Goal: Task Accomplishment & Management: Manage account settings

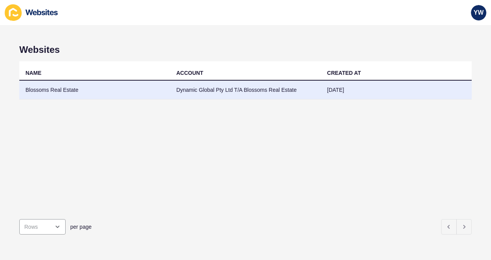
click at [63, 89] on td "Blossoms Real Estate" at bounding box center [94, 90] width 151 height 19
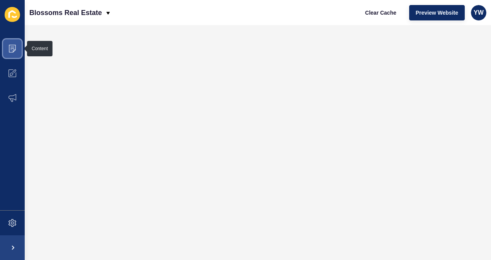
click at [16, 48] on icon at bounding box center [12, 49] width 8 height 8
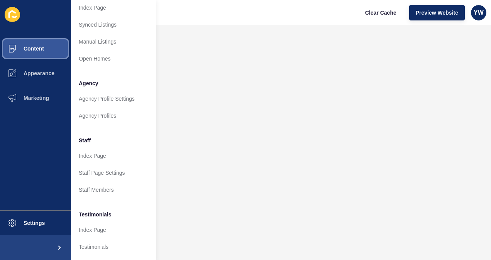
scroll to position [139, 0]
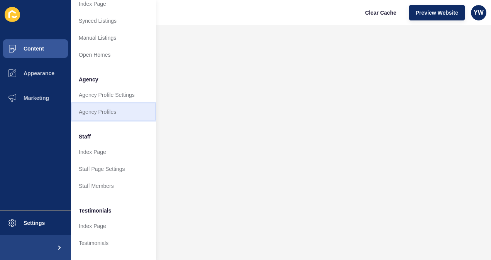
click at [106, 108] on link "Agency Profiles" at bounding box center [113, 111] width 85 height 17
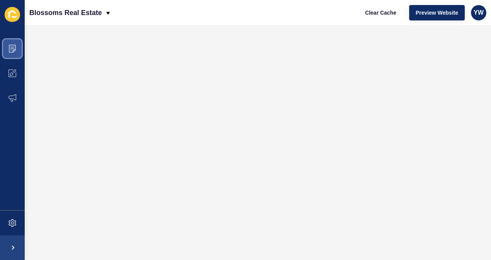
click at [8, 47] on span at bounding box center [12, 48] width 25 height 25
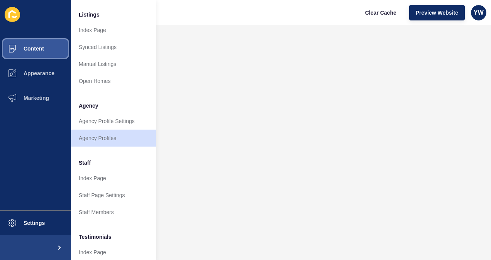
scroll to position [113, 0]
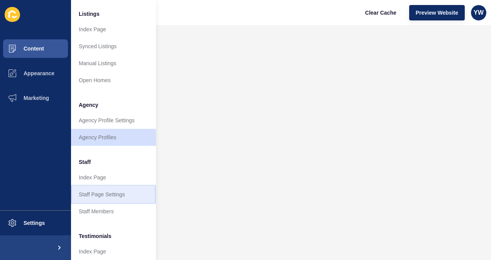
click at [106, 196] on link "Staff Page Settings" at bounding box center [113, 194] width 85 height 17
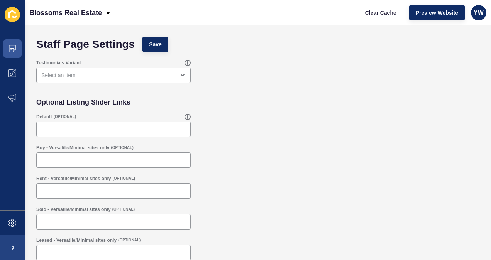
click at [229, 123] on div "Default (OPTIONAL)" at bounding box center [257, 125] width 451 height 31
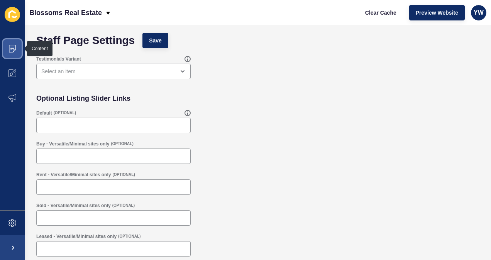
click at [9, 44] on span at bounding box center [12, 48] width 25 height 25
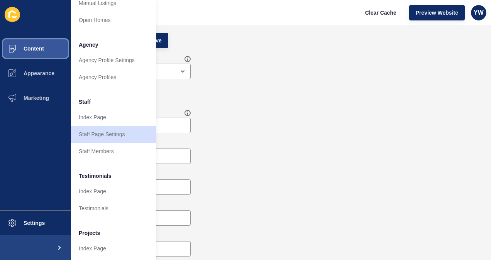
scroll to position [189, 0]
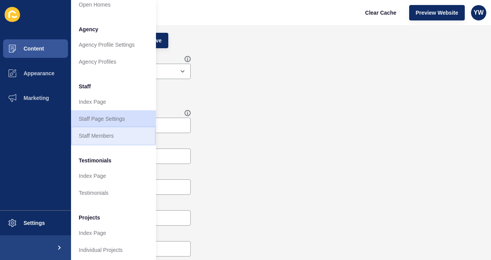
click at [109, 135] on link "Staff Members" at bounding box center [113, 135] width 85 height 17
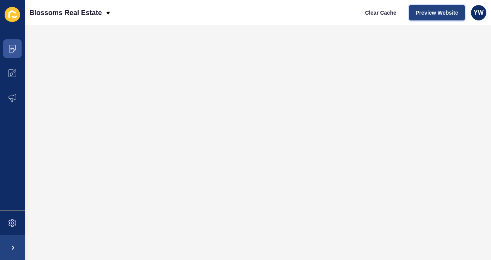
click at [438, 10] on span "Preview Website" at bounding box center [437, 13] width 42 height 8
click at [442, 13] on span "Preview Website" at bounding box center [437, 13] width 42 height 8
click at [75, 9] on p "Blossoms Real Estate" at bounding box center [65, 12] width 73 height 19
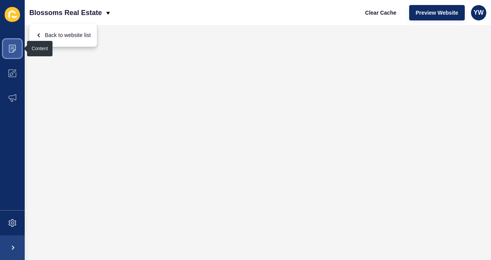
click at [15, 49] on icon at bounding box center [12, 49] width 7 height 8
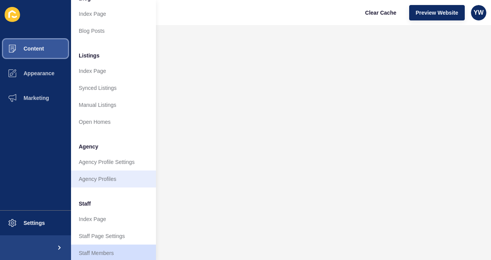
scroll to position [72, 0]
click at [115, 177] on link "Agency Profiles" at bounding box center [113, 179] width 85 height 17
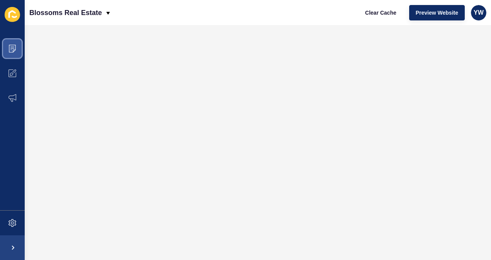
click at [10, 46] on icon at bounding box center [12, 49] width 8 height 8
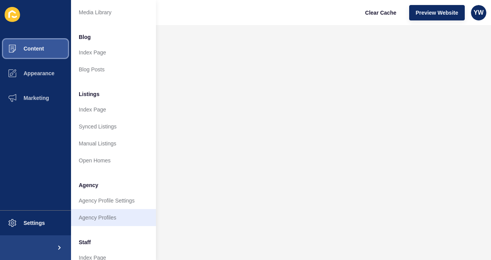
scroll to position [198, 0]
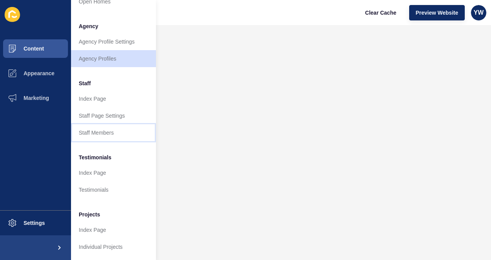
click at [108, 124] on link "Staff Members" at bounding box center [113, 132] width 85 height 17
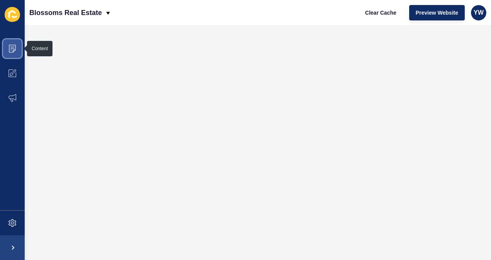
click at [13, 49] on icon at bounding box center [12, 49] width 8 height 8
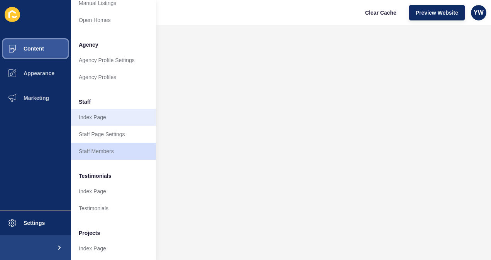
scroll to position [198, 0]
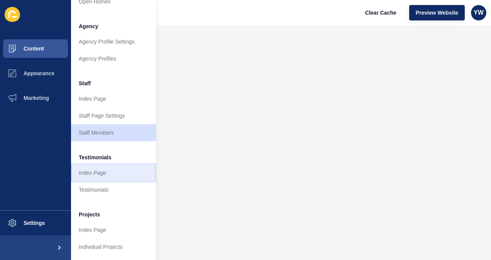
click at [115, 167] on link "Index Page" at bounding box center [113, 172] width 85 height 17
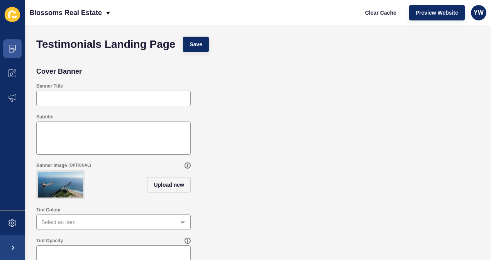
click at [239, 148] on div "Subtitle" at bounding box center [257, 134] width 451 height 49
click at [9, 48] on icon at bounding box center [12, 49] width 7 height 8
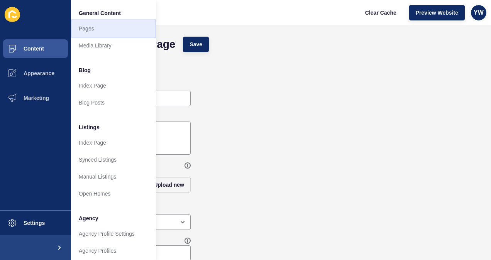
click at [104, 28] on link "Pages" at bounding box center [113, 28] width 85 height 17
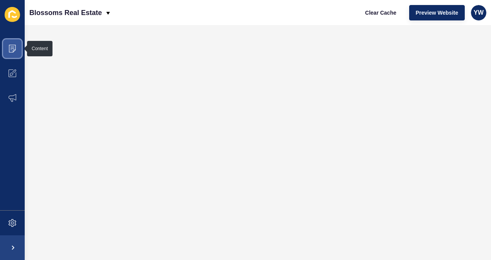
click at [12, 49] on icon at bounding box center [12, 49] width 8 height 8
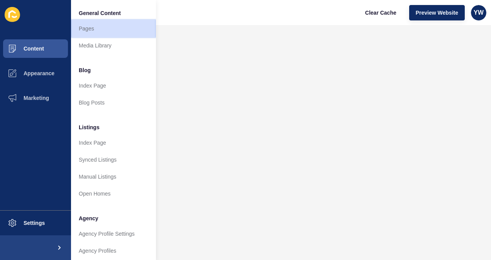
click at [92, 24] on link "Pages" at bounding box center [113, 28] width 85 height 17
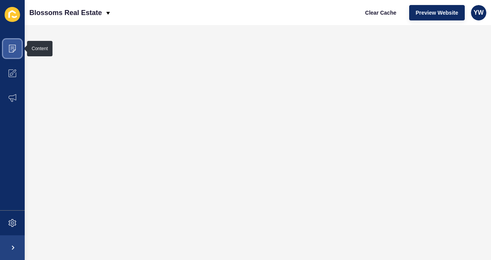
click at [16, 48] on span at bounding box center [12, 48] width 25 height 25
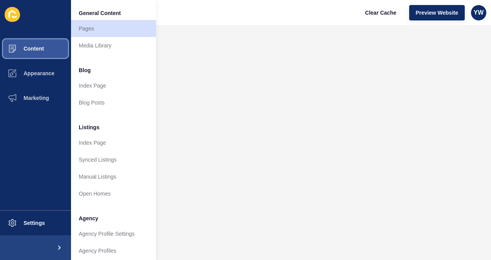
drag, startPoint x: 14, startPoint y: 51, endPoint x: 3, endPoint y: 49, distance: 10.9
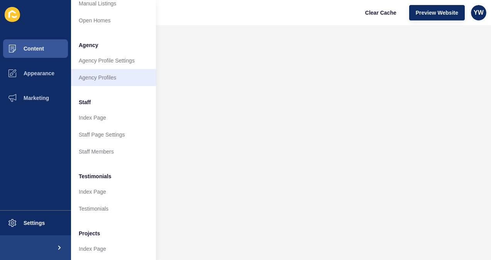
scroll to position [198, 0]
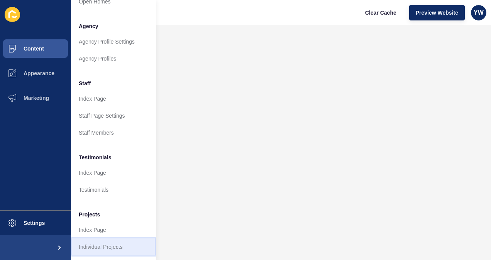
click at [107, 242] on link "Individual Projects" at bounding box center [113, 246] width 85 height 17
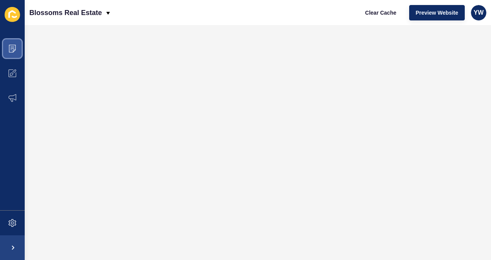
click at [10, 45] on icon at bounding box center [12, 49] width 7 height 8
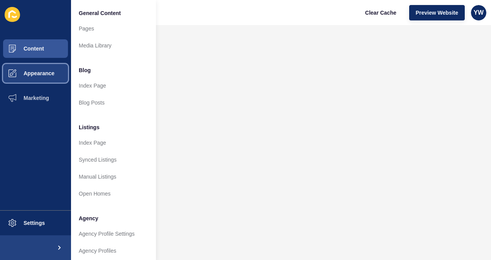
click at [14, 73] on span "Appearance" at bounding box center [27, 73] width 56 height 6
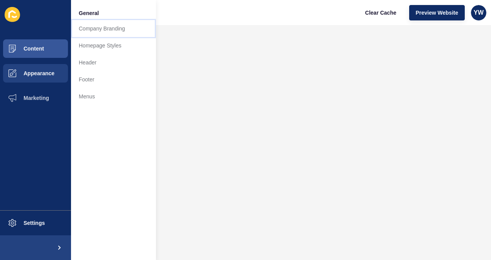
click at [120, 28] on link "Company Branding" at bounding box center [113, 28] width 85 height 17
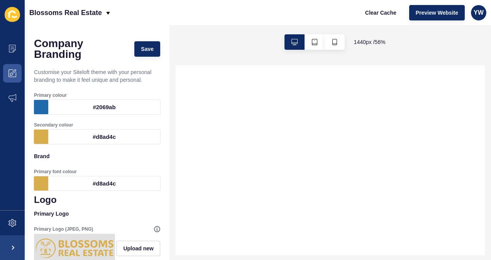
select select
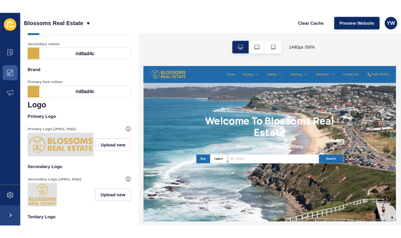
scroll to position [110, 0]
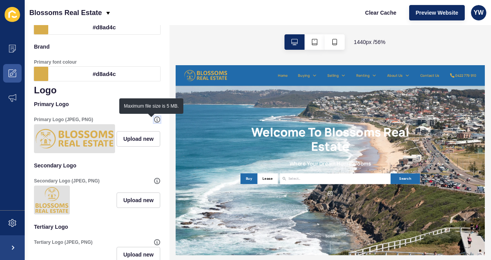
click at [157, 119] on icon at bounding box center [157, 119] width 0 height 3
click at [154, 119] on icon at bounding box center [157, 120] width 6 height 6
click at [154, 120] on icon at bounding box center [157, 120] width 6 height 6
click at [123, 120] on div "Primary Logo (JPEG, PNG)" at bounding box center [94, 120] width 120 height 6
click at [154, 117] on icon at bounding box center [157, 120] width 6 height 6
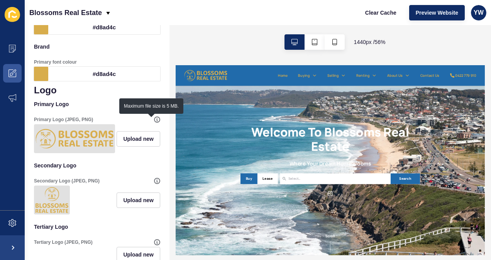
click at [127, 120] on div "Primary Logo (JPEG, PNG)" at bounding box center [94, 120] width 120 height 6
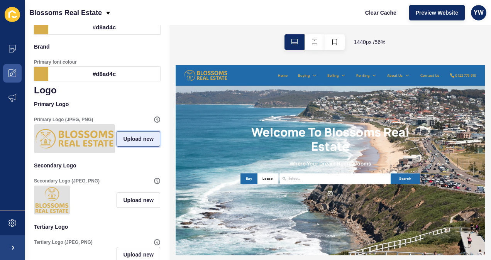
click at [130, 142] on span "Upload new" at bounding box center [138, 139] width 30 height 8
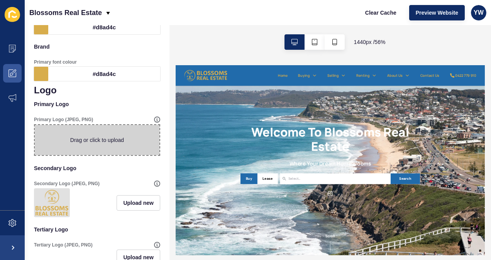
drag, startPoint x: 105, startPoint y: 141, endPoint x: 88, endPoint y: 140, distance: 17.4
click at [88, 140] on span at bounding box center [97, 140] width 125 height 30
click at [35, 125] on input "Drag or click to upload" at bounding box center [35, 125] width 0 height 0
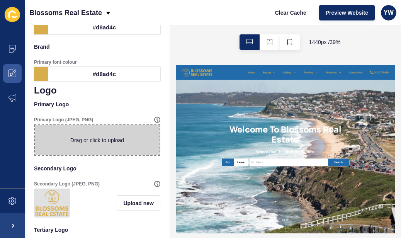
click at [117, 134] on span at bounding box center [97, 140] width 125 height 30
click at [35, 125] on input "Drag or click to upload" at bounding box center [35, 125] width 0 height 0
click at [195, 41] on div "1440 px / 39 %" at bounding box center [284, 42] width 231 height 34
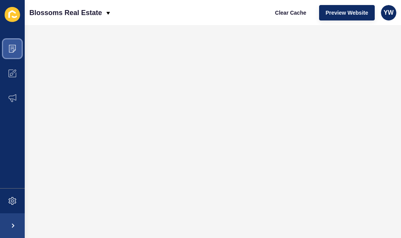
click at [12, 49] on icon at bounding box center [12, 49] width 8 height 8
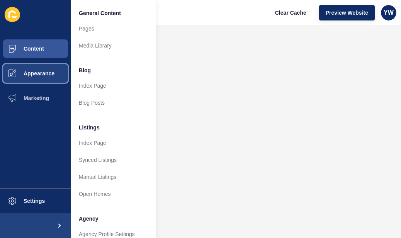
click at [14, 71] on span "Appearance" at bounding box center [27, 73] width 56 height 6
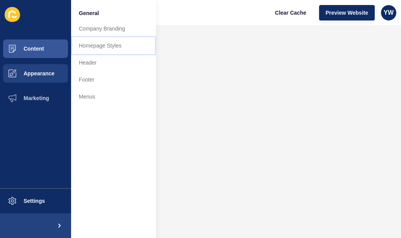
click at [110, 48] on link "Homepage Styles" at bounding box center [113, 45] width 85 height 17
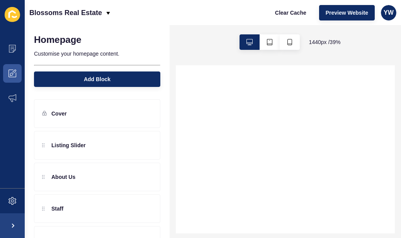
select select
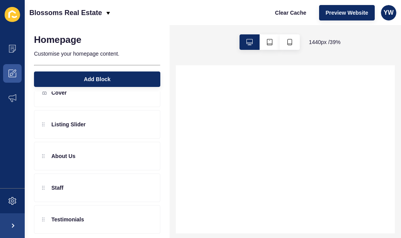
scroll to position [27, 0]
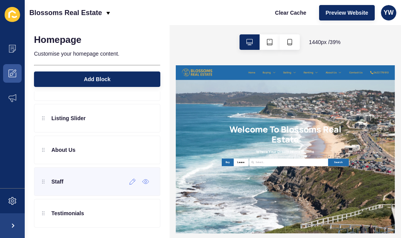
click at [76, 183] on div "Staff" at bounding box center [97, 181] width 126 height 29
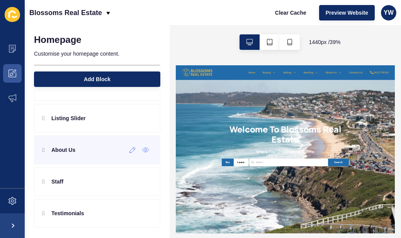
click at [61, 152] on div "About Us" at bounding box center [58, 150] width 33 height 12
click at [59, 154] on div "About Us" at bounding box center [58, 150] width 33 height 12
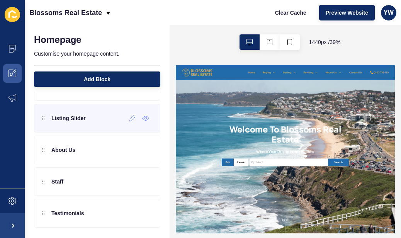
click at [71, 120] on p "Listing Slider" at bounding box center [68, 118] width 34 height 8
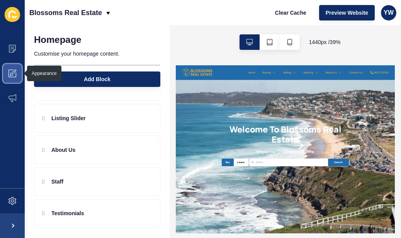
click at [15, 71] on icon at bounding box center [12, 73] width 8 height 8
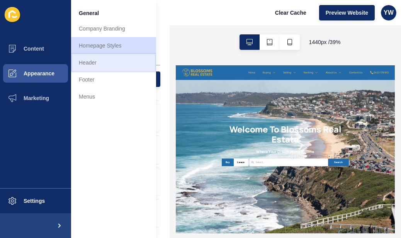
click at [95, 63] on link "Header" at bounding box center [113, 62] width 85 height 17
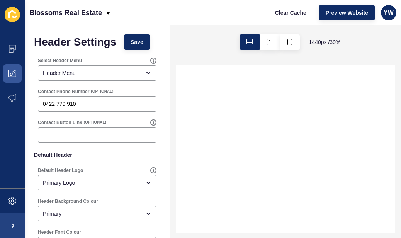
select select
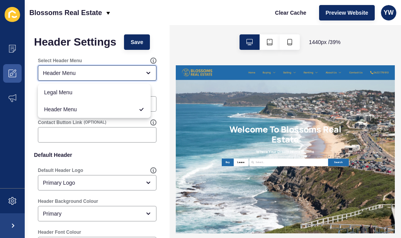
click at [145, 72] on icon "close menu" at bounding box center [148, 73] width 6 height 6
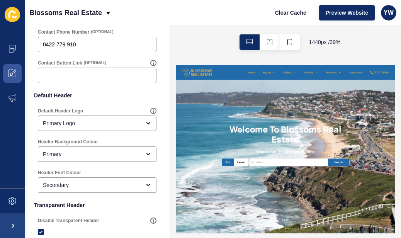
scroll to position [62, 0]
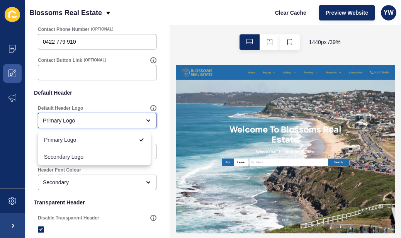
click at [145, 119] on icon "close menu" at bounding box center [148, 120] width 6 height 6
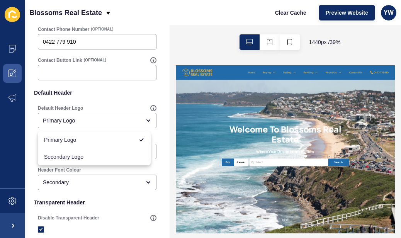
click at [159, 115] on div "Header Settings Save Select Header Menu Header Menu Contact Phone Number (OPTIO…" at bounding box center [97, 195] width 145 height 465
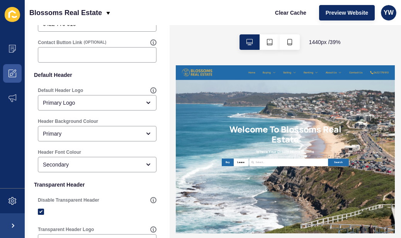
scroll to position [66, 0]
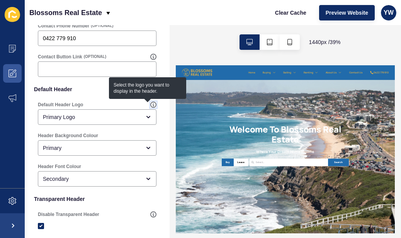
click at [150, 105] on icon at bounding box center [153, 104] width 6 height 6
click at [150, 103] on icon at bounding box center [153, 104] width 6 height 6
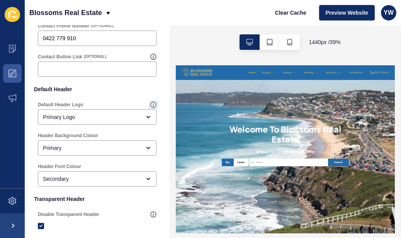
click at [153, 104] on icon at bounding box center [153, 104] width 0 height 3
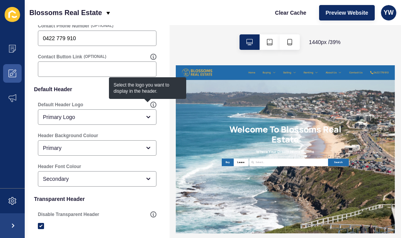
click at [154, 115] on div "Default Header Logo Primary Logo" at bounding box center [97, 113] width 126 height 31
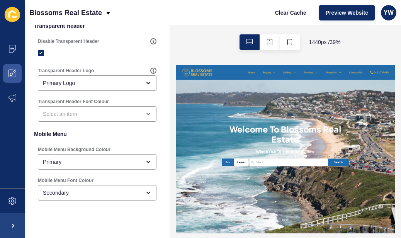
scroll to position [252, 0]
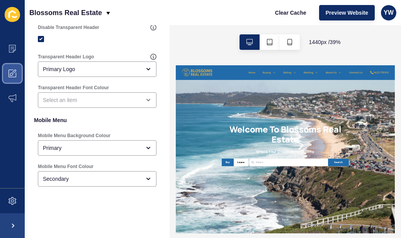
click at [14, 76] on icon at bounding box center [12, 73] width 8 height 8
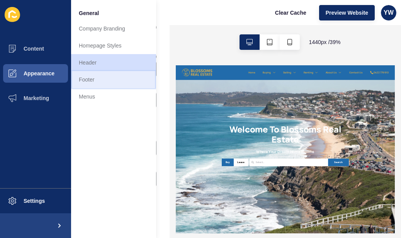
click at [90, 80] on link "Footer" at bounding box center [113, 79] width 85 height 17
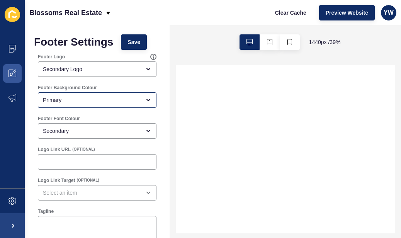
select select
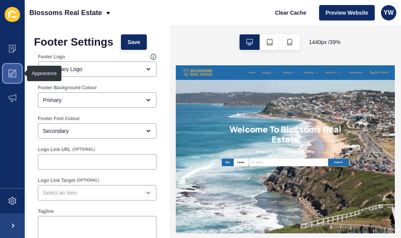
click at [14, 69] on icon at bounding box center [12, 73] width 8 height 8
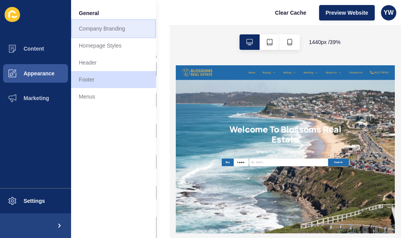
click at [101, 31] on link "Company Branding" at bounding box center [113, 28] width 85 height 17
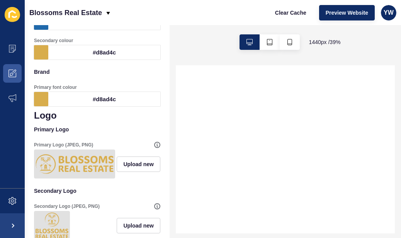
scroll to position [86, 0]
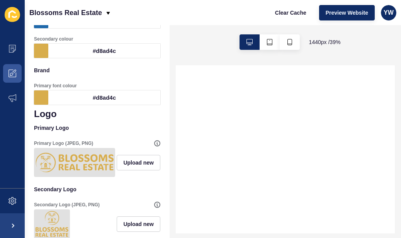
select select
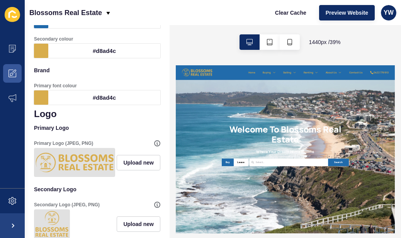
scroll to position [0, 0]
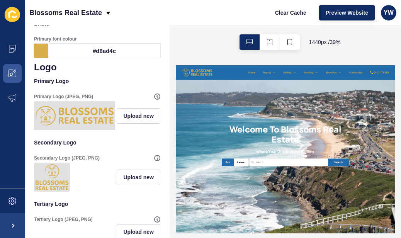
drag, startPoint x: 164, startPoint y: 72, endPoint x: 3, endPoint y: 127, distance: 170.8
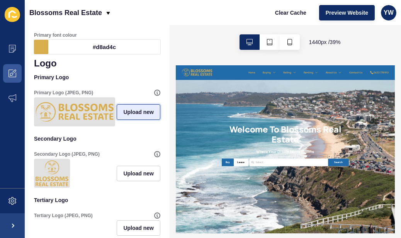
click at [133, 115] on span "Upload new" at bounding box center [138, 112] width 30 height 8
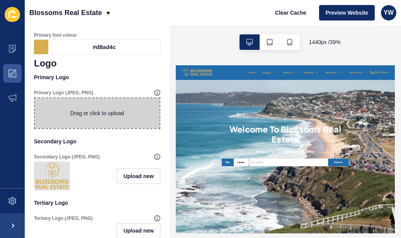
click at [105, 111] on span at bounding box center [97, 113] width 125 height 30
click at [35, 98] on input "Drag or click to upload" at bounding box center [35, 98] width 0 height 0
type input "C:\fakepath\120x42 3.jpg"
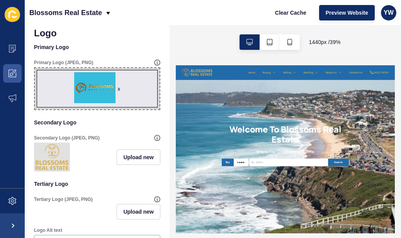
scroll to position [166, 0]
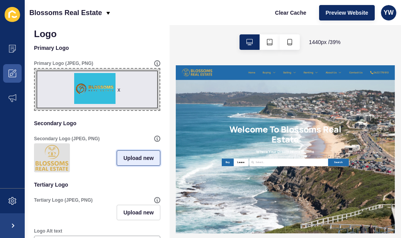
click at [130, 162] on span "Upload new" at bounding box center [138, 158] width 30 height 8
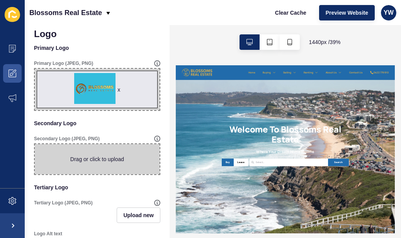
click at [103, 156] on span at bounding box center [97, 159] width 125 height 30
click at [35, 144] on input "Drag or click to upload" at bounding box center [35, 144] width 0 height 0
type input "C:\fakepath\120x42 3.jpg"
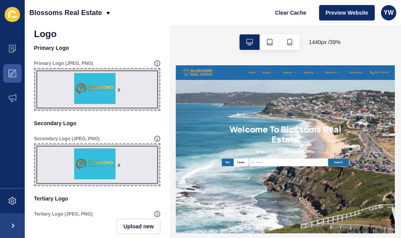
click at [137, 125] on p "Secondary Logo" at bounding box center [97, 123] width 126 height 17
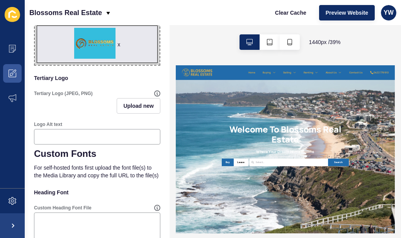
scroll to position [292, 0]
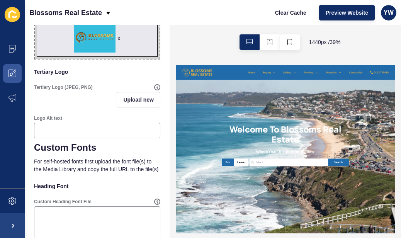
click at [48, 95] on div "Upload new" at bounding box center [97, 99] width 126 height 15
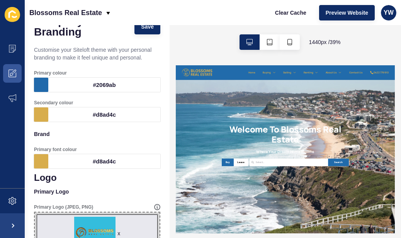
scroll to position [0, 0]
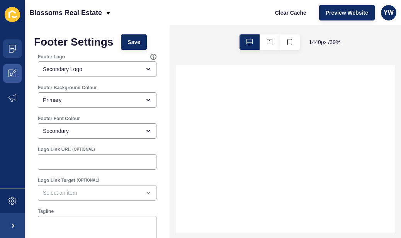
select select
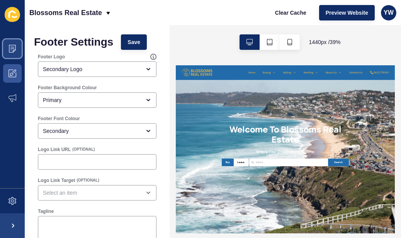
click at [12, 49] on icon at bounding box center [12, 49] width 8 height 8
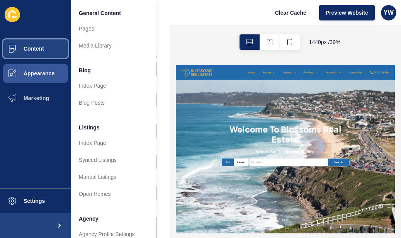
click at [45, 49] on button "Content" at bounding box center [35, 48] width 71 height 25
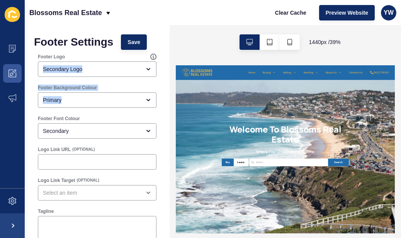
drag, startPoint x: 163, startPoint y: 57, endPoint x: 157, endPoint y: 110, distance: 53.9
drag, startPoint x: 157, startPoint y: 110, endPoint x: 157, endPoint y: 35, distance: 75.6
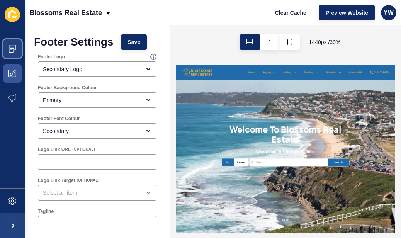
click at [15, 51] on icon at bounding box center [12, 49] width 8 height 8
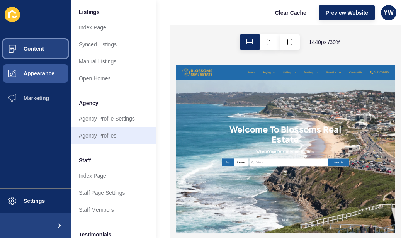
scroll to position [116, 0]
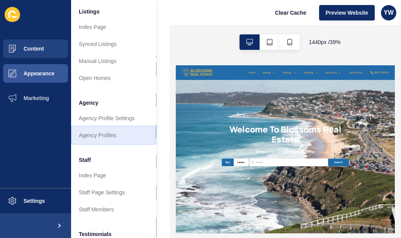
click at [117, 136] on link "Agency Profiles" at bounding box center [113, 135] width 85 height 17
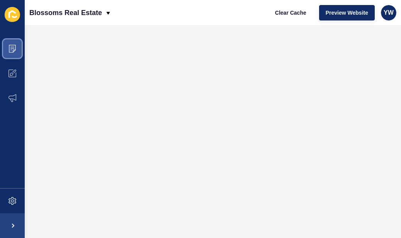
click at [10, 48] on icon at bounding box center [12, 49] width 8 height 8
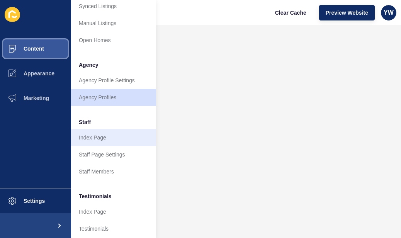
scroll to position [154, 0]
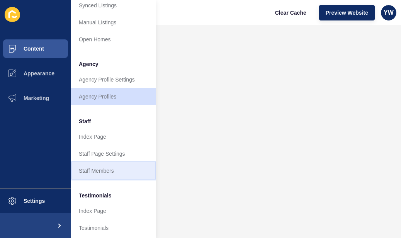
click at [123, 167] on link "Staff Members" at bounding box center [113, 170] width 85 height 17
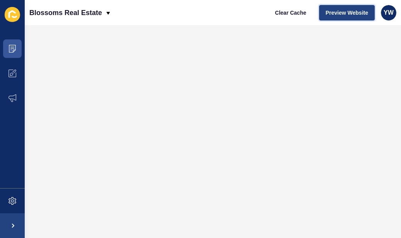
click at [348, 14] on span "Preview Website" at bounding box center [346, 13] width 42 height 8
click at [12, 47] on icon at bounding box center [12, 47] width 4 height 0
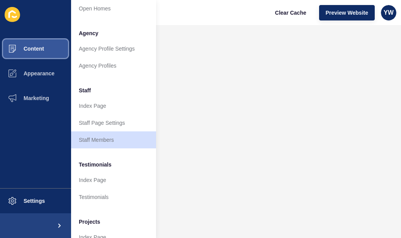
scroll to position [220, 0]
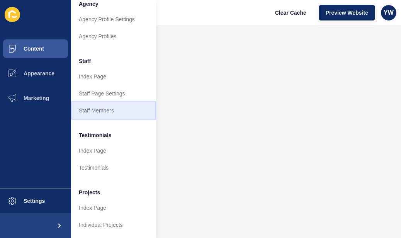
click at [114, 107] on link "Staff Members" at bounding box center [113, 110] width 85 height 17
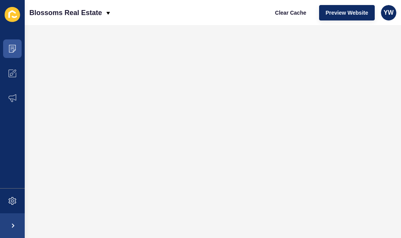
scroll to position [0, 0]
click at [10, 47] on icon at bounding box center [12, 49] width 8 height 8
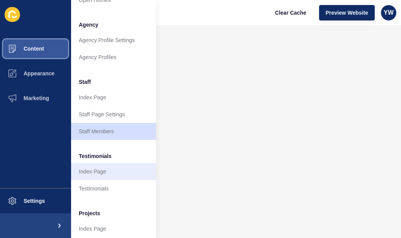
scroll to position [220, 0]
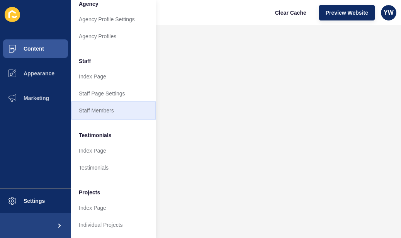
click at [107, 102] on link "Staff Members" at bounding box center [113, 110] width 85 height 17
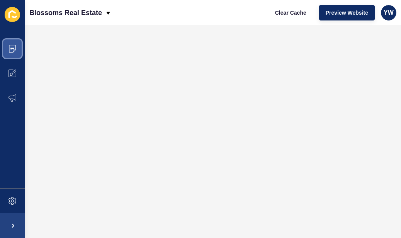
click at [14, 51] on icon at bounding box center [12, 49] width 8 height 8
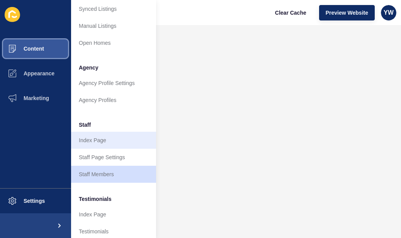
scroll to position [151, 0]
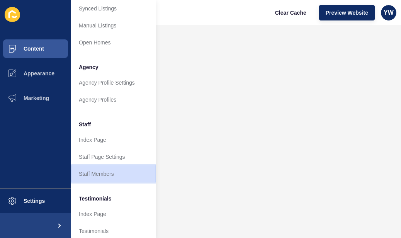
click at [116, 176] on link "Staff Members" at bounding box center [113, 173] width 85 height 17
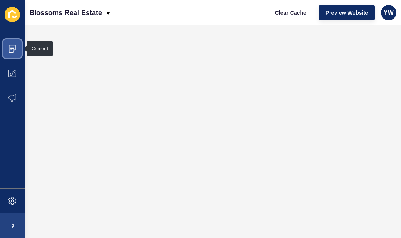
click at [12, 49] on icon at bounding box center [12, 49] width 8 height 8
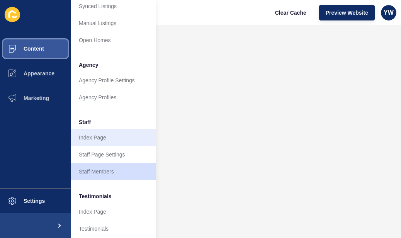
scroll to position [154, 0]
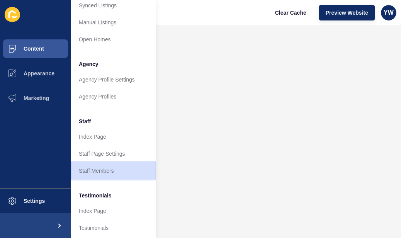
click at [110, 171] on link "Staff Members" at bounding box center [113, 170] width 85 height 17
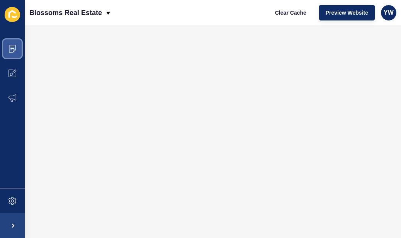
click at [15, 48] on icon at bounding box center [12, 49] width 8 height 8
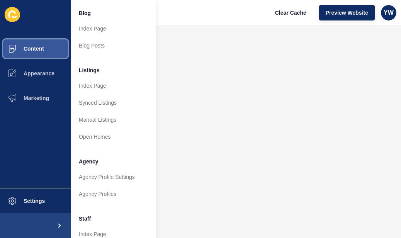
scroll to position [220, 0]
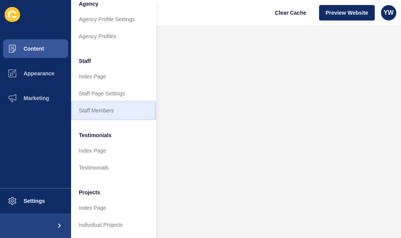
click at [118, 108] on link "Staff Members" at bounding box center [113, 110] width 85 height 17
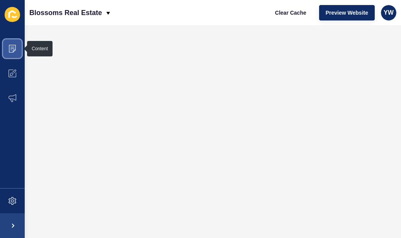
click at [15, 48] on icon at bounding box center [12, 49] width 8 height 8
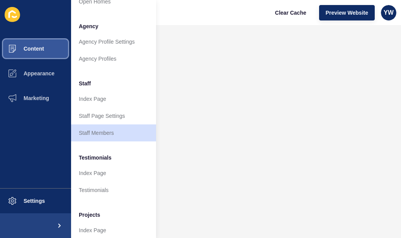
scroll to position [193, 0]
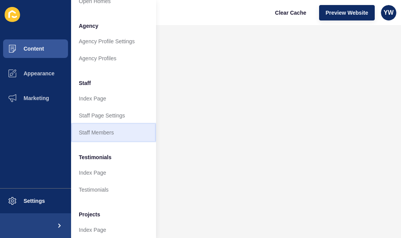
click at [105, 131] on link "Staff Members" at bounding box center [113, 132] width 85 height 17
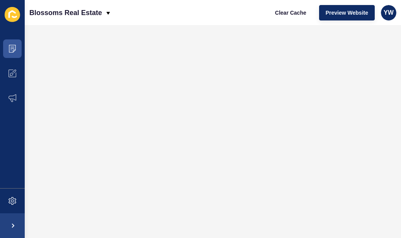
scroll to position [0, 0]
click at [9, 47] on icon at bounding box center [12, 49] width 7 height 8
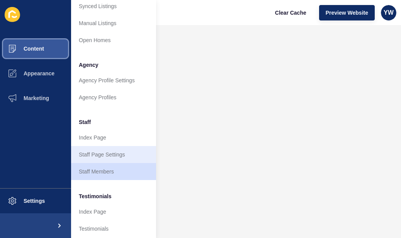
scroll to position [154, 0]
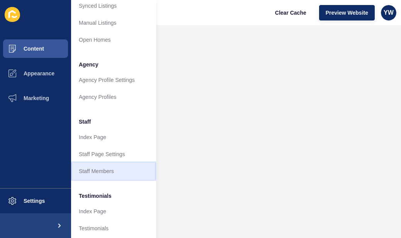
click at [111, 170] on link "Staff Members" at bounding box center [113, 170] width 85 height 17
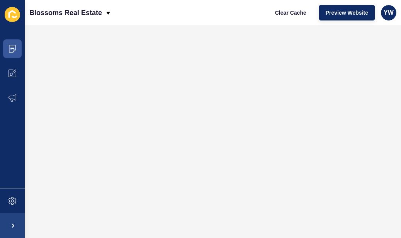
scroll to position [0, 0]
